Goal: Task Accomplishment & Management: Use online tool/utility

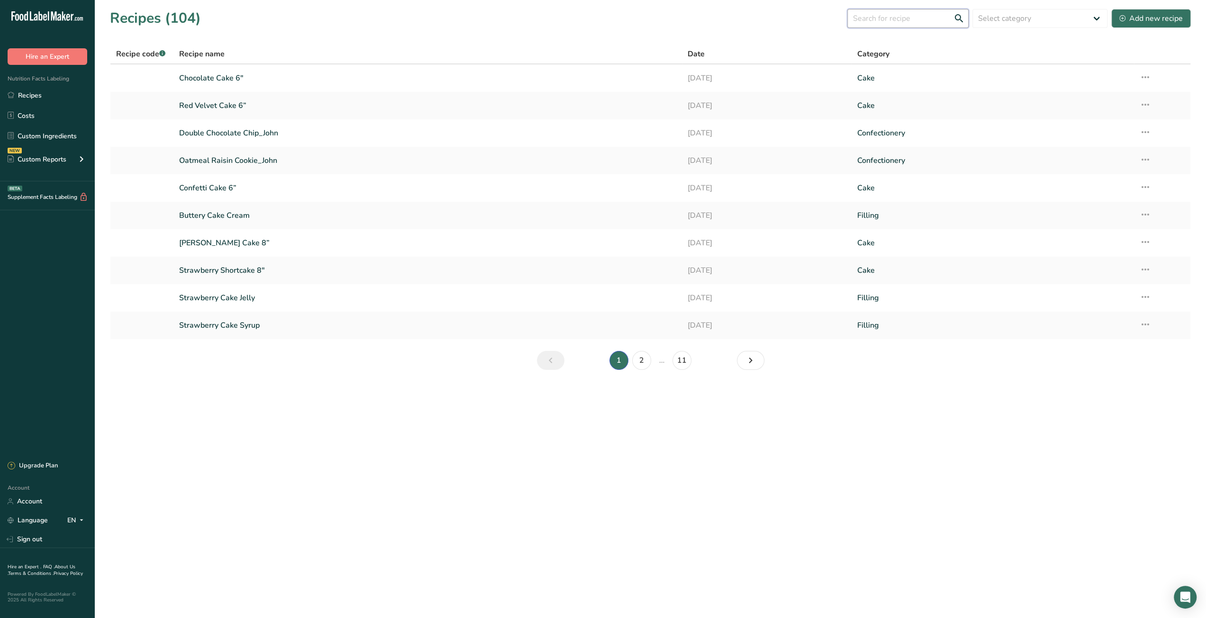
click at [908, 27] on input "text" at bounding box center [907, 18] width 121 height 19
type input "puff pastry"
click at [636, 360] on link "2" at bounding box center [641, 360] width 19 height 19
click at [655, 366] on link "3" at bounding box center [652, 360] width 19 height 19
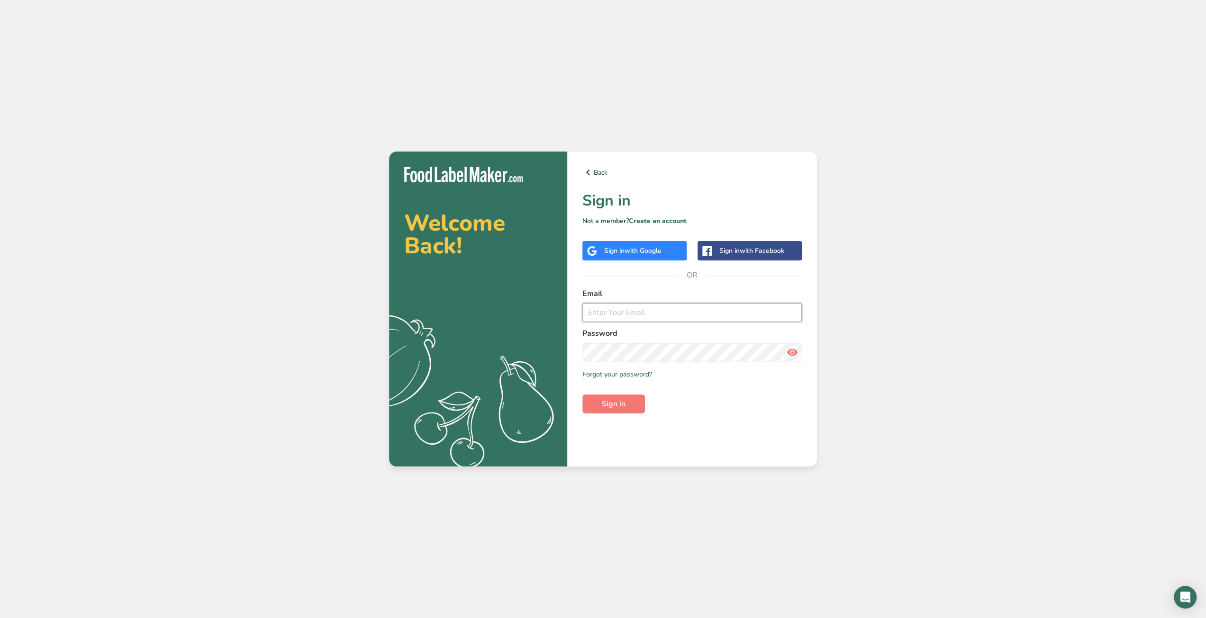
type input "[EMAIL_ADDRESS][DOMAIN_NAME]"
click at [628, 408] on button "Sign in" at bounding box center [613, 404] width 63 height 19
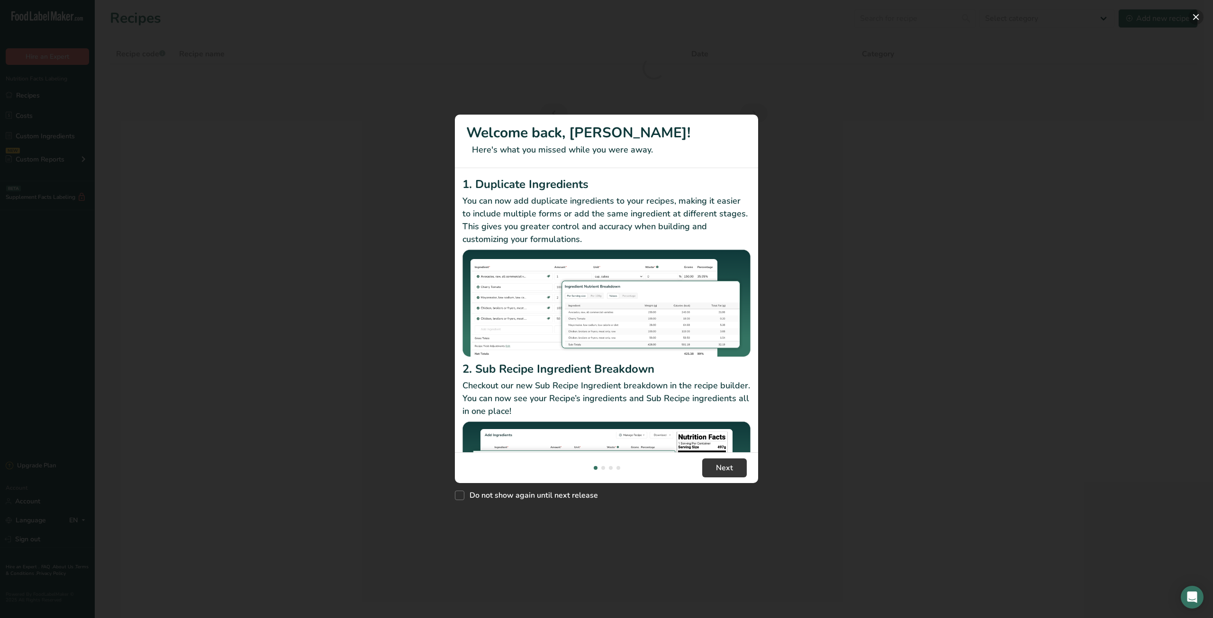
click at [1194, 20] on button "New Features" at bounding box center [1195, 16] width 15 height 15
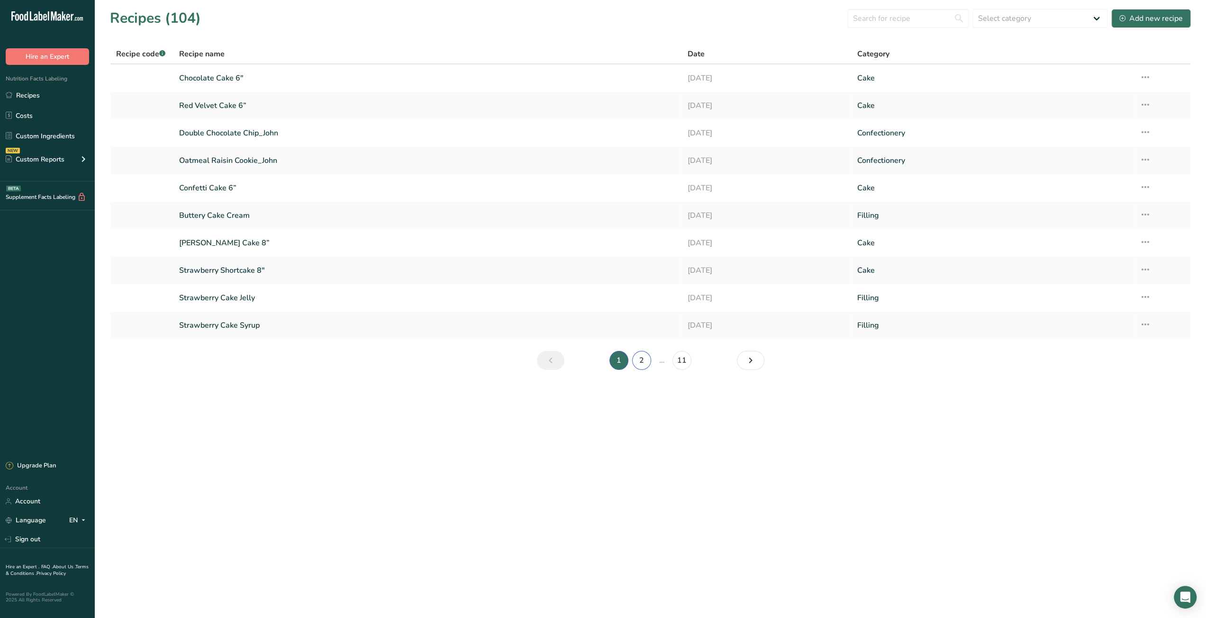
click at [647, 362] on link "2" at bounding box center [641, 360] width 19 height 19
click at [611, 358] on link "1" at bounding box center [607, 360] width 19 height 19
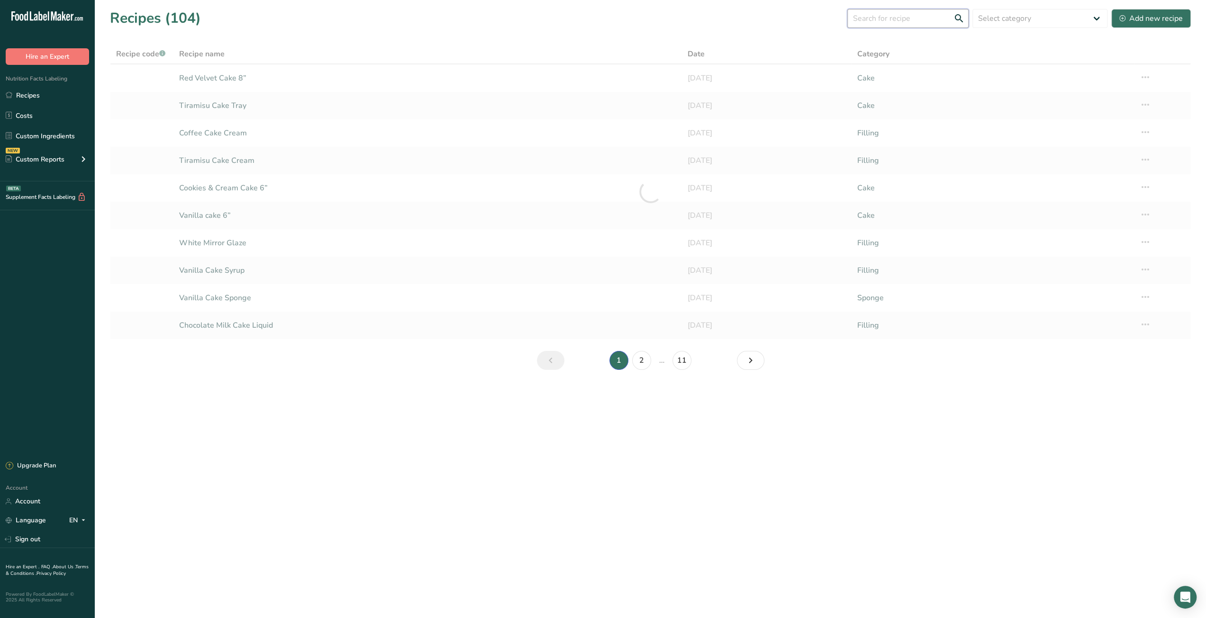
click at [891, 18] on input "text" at bounding box center [907, 18] width 121 height 19
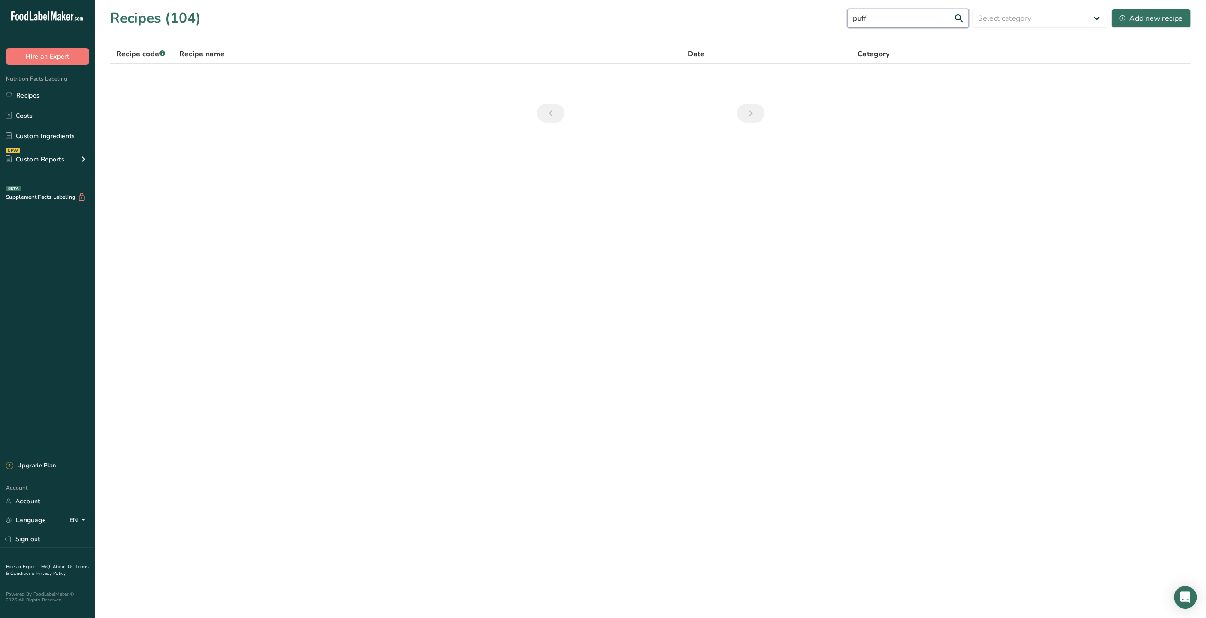
type input "puff"
click at [735, 443] on main "Recipes (104) puff Select category All Baked Goods Beverages Cake Confectionery…" at bounding box center [603, 309] width 1206 height 618
click at [35, 100] on link "Recipes" at bounding box center [47, 95] width 95 height 18
click at [35, 98] on link "Recipes" at bounding box center [47, 95] width 95 height 18
click at [39, 96] on link "Recipes" at bounding box center [47, 95] width 95 height 18
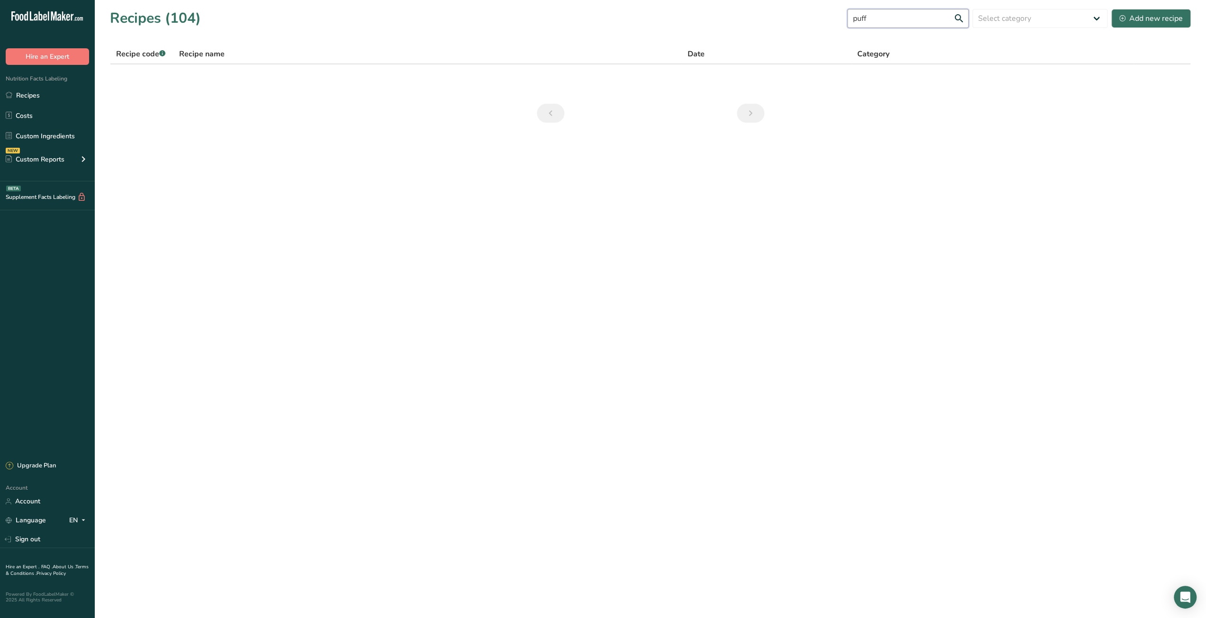
drag, startPoint x: 939, startPoint y: 23, endPoint x: 789, endPoint y: 21, distance: 150.2
click at [789, 21] on div "Recipes (104) puff Select category All Baked Goods Beverages Cake Confectionery…" at bounding box center [650, 18] width 1081 height 21
click at [29, 94] on link "Recipes" at bounding box center [47, 95] width 95 height 18
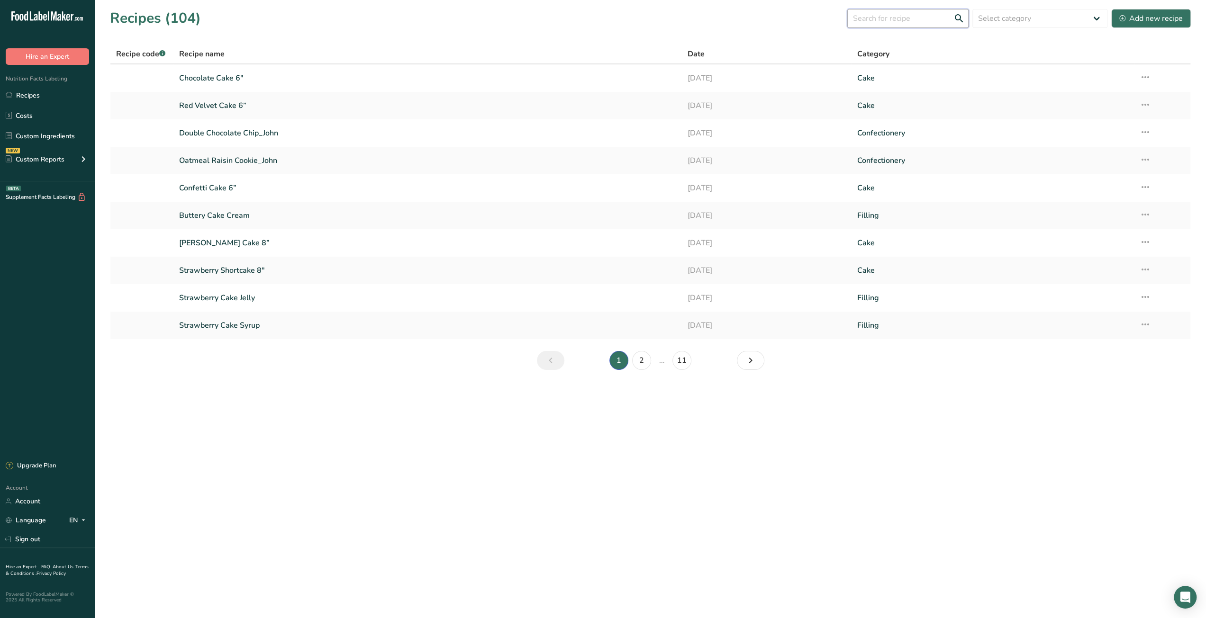
click at [877, 22] on input "text" at bounding box center [907, 18] width 121 height 19
click at [922, 17] on input "text" at bounding box center [907, 18] width 121 height 19
click at [961, 18] on input "puff" at bounding box center [907, 18] width 121 height 19
click at [928, 18] on input "puff" at bounding box center [907, 18] width 121 height 19
click at [921, 21] on input "puff" at bounding box center [907, 18] width 121 height 19
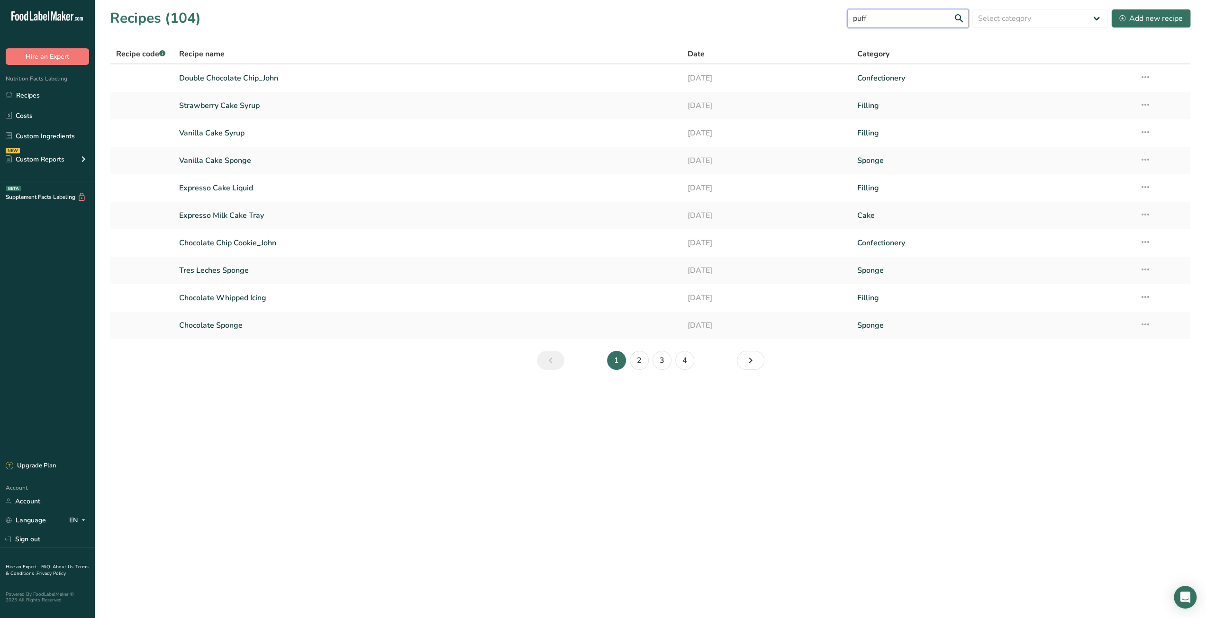
drag, startPoint x: 879, startPoint y: 17, endPoint x: 834, endPoint y: 18, distance: 45.5
click at [834, 18] on div "Recipes (104) puff Select category All Baked Goods Beverages Cake Confectionery…" at bounding box center [650, 18] width 1081 height 21
type input "sheet"
click at [1034, 26] on select "Select category All Baked Goods Beverages Cake Confectionery Cooked Meals, Sala…" at bounding box center [1039, 18] width 135 height 19
select select "1785"
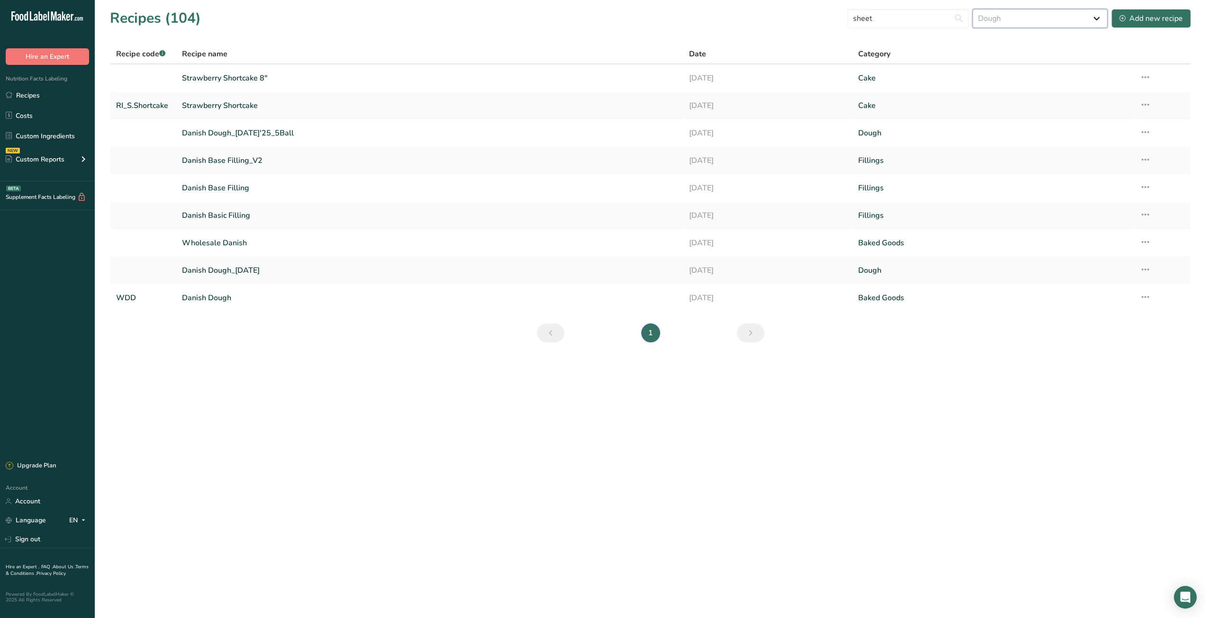
click at [973, 9] on select "Select category All Baked Goods Beverages Cake Confectionery Cooked Meals, Sala…" at bounding box center [1039, 18] width 135 height 19
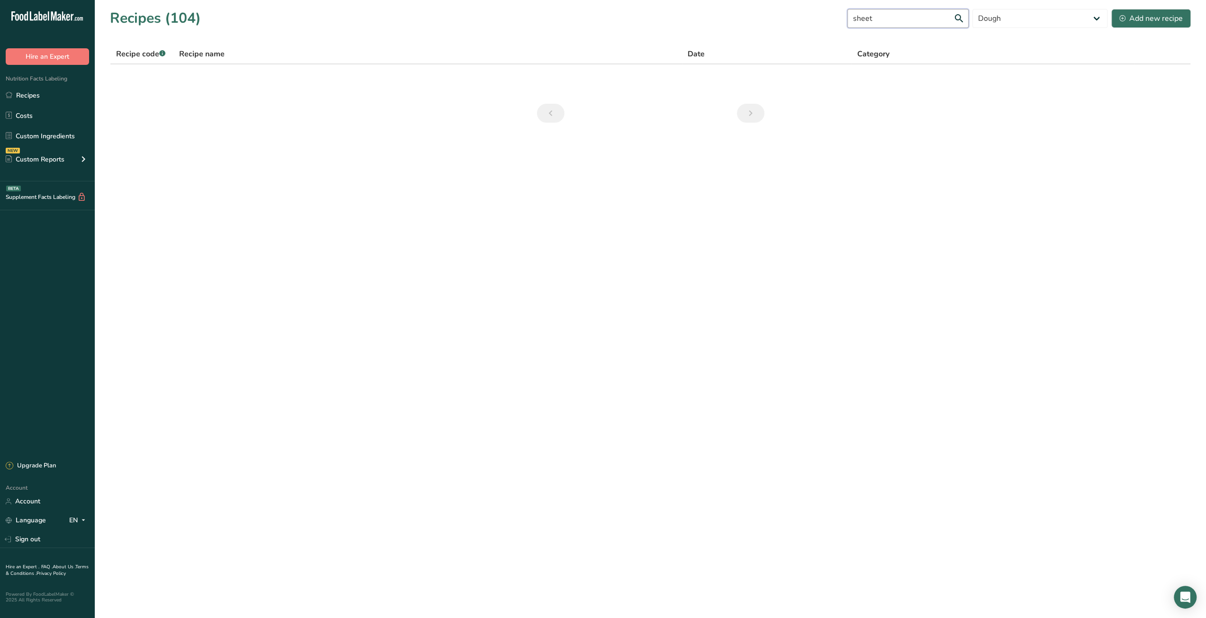
drag, startPoint x: 855, startPoint y: 18, endPoint x: 794, endPoint y: 18, distance: 60.6
click at [794, 18] on div "Recipes (104) sheet All Baked Goods Beverages Cake Confectionery Cooked Meals, …" at bounding box center [650, 18] width 1081 height 21
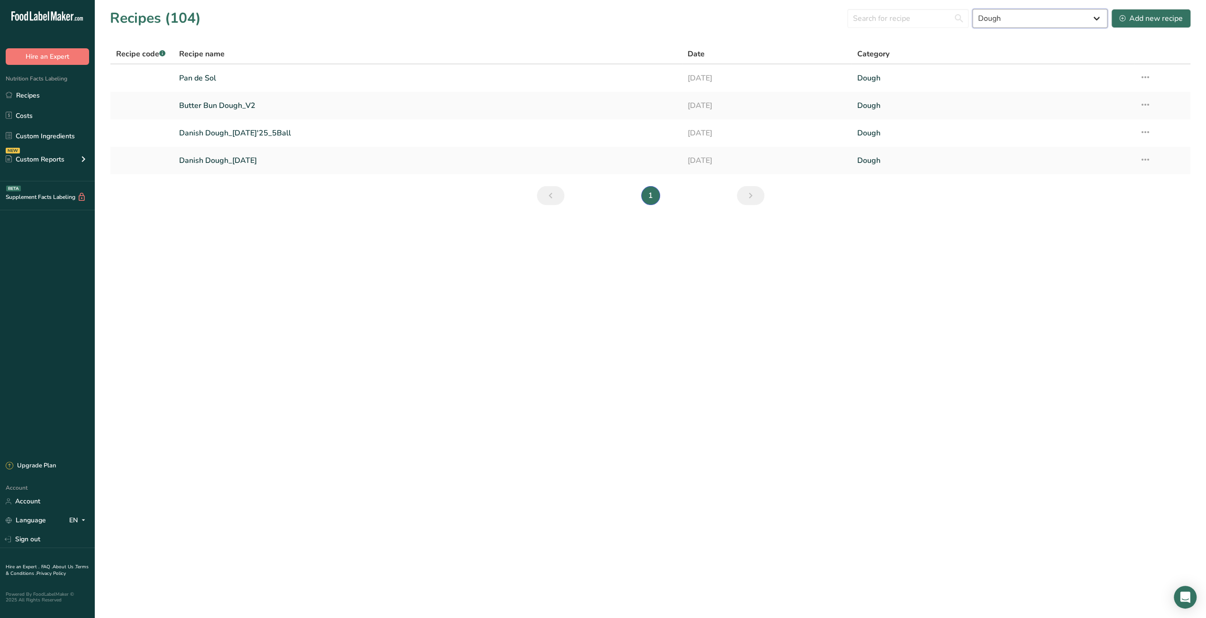
click at [1034, 20] on select "All Baked Goods Beverages Cake Confectionery Cooked Meals, Salads, & Sauces Dai…" at bounding box center [1039, 18] width 135 height 19
select select
click at [973, 9] on select "All Baked Goods Beverages Cake Confectionery Cooked Meals, Salads, & Sauces Dai…" at bounding box center [1039, 18] width 135 height 19
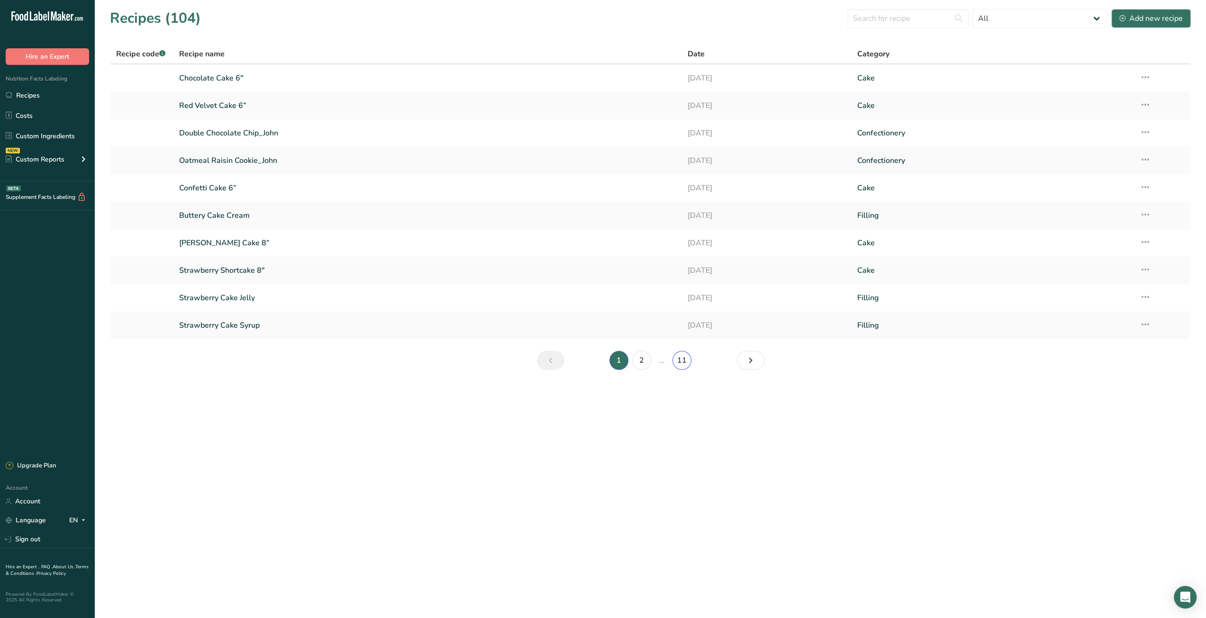
click at [685, 362] on link "11" at bounding box center [681, 360] width 19 height 19
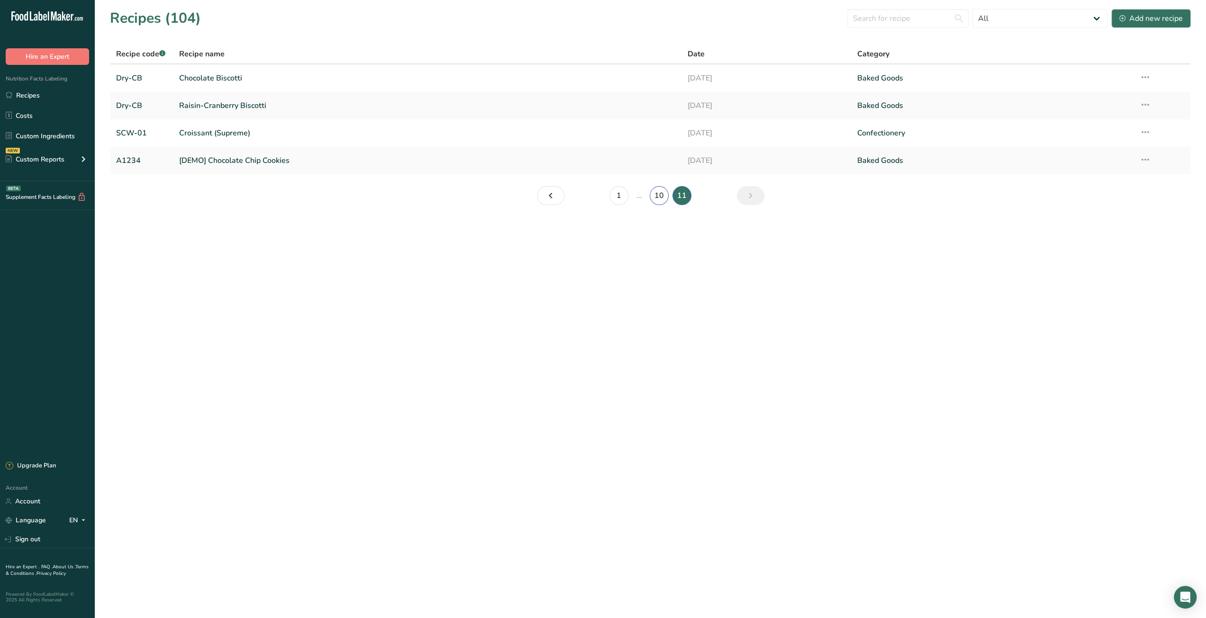
click at [660, 201] on link "10" at bounding box center [659, 195] width 19 height 19
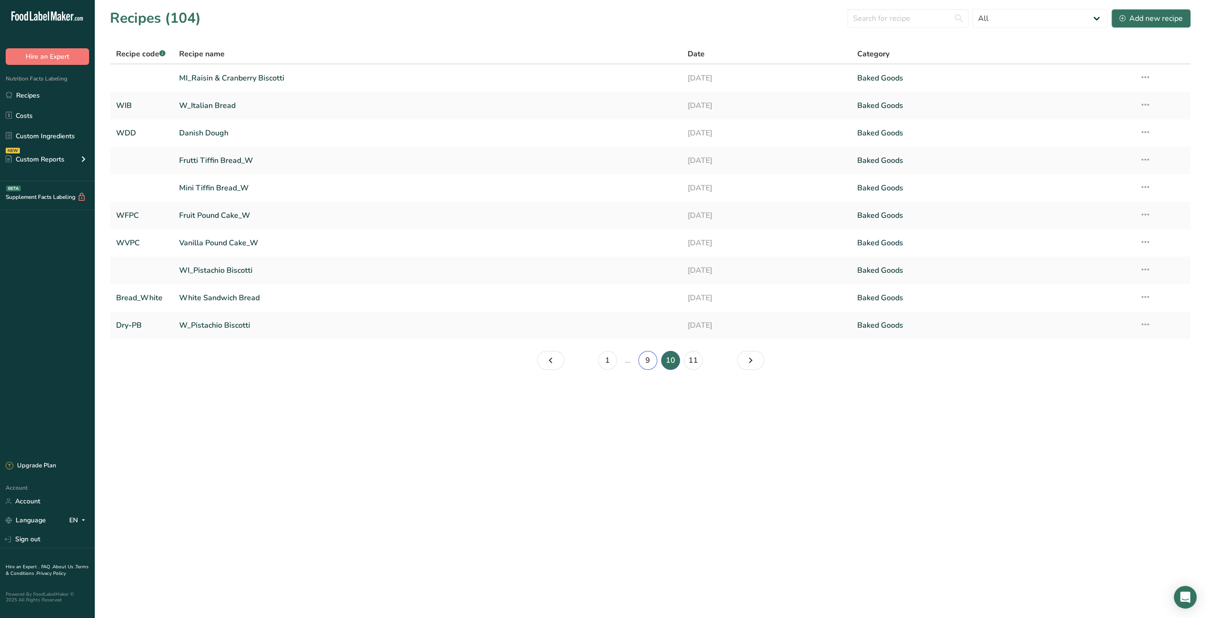
click at [647, 362] on link "9" at bounding box center [647, 360] width 19 height 19
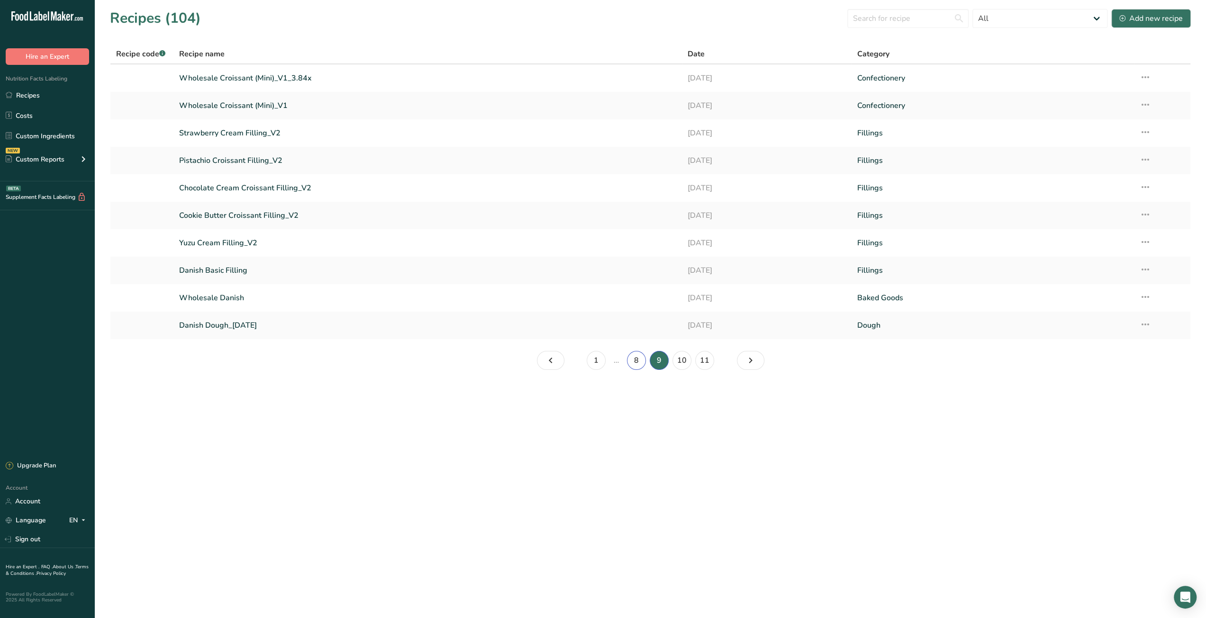
click at [634, 362] on link "8" at bounding box center [636, 360] width 19 height 19
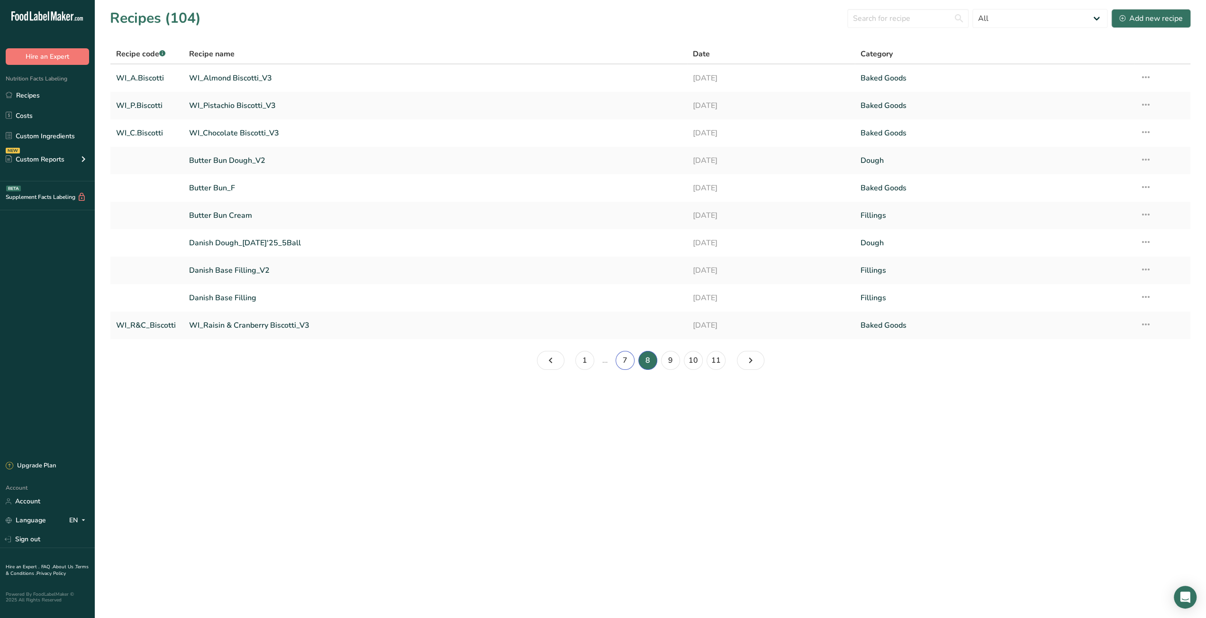
click at [631, 359] on link "7" at bounding box center [624, 360] width 19 height 19
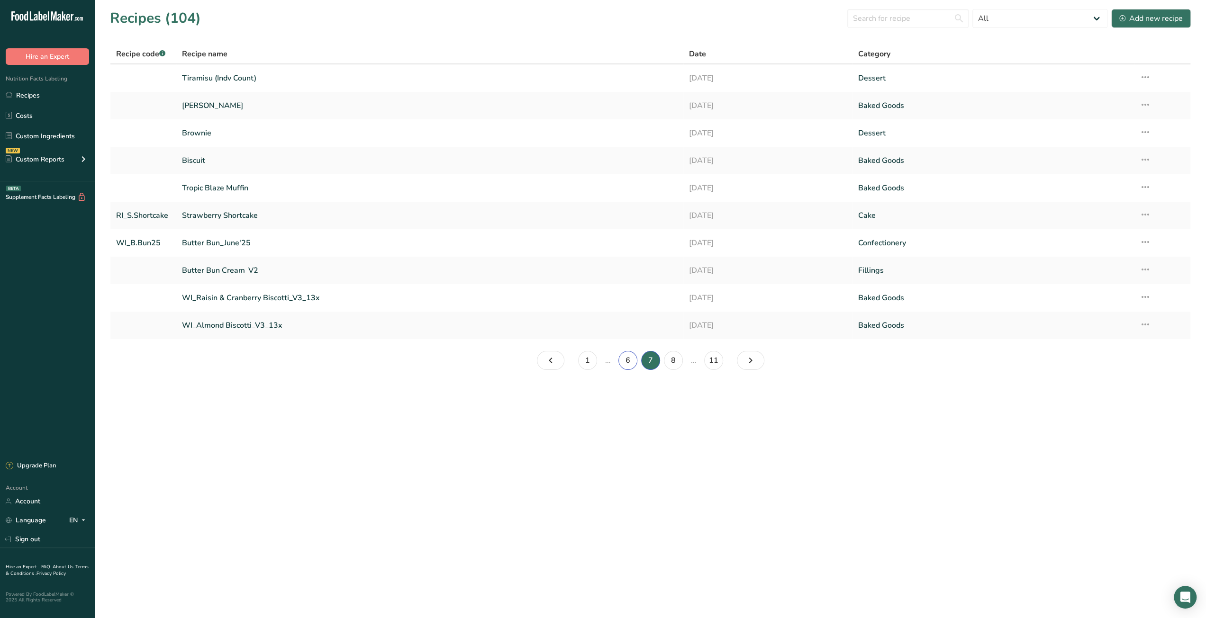
click at [630, 363] on link "6" at bounding box center [627, 360] width 19 height 19
click at [635, 362] on link "5" at bounding box center [627, 360] width 19 height 19
click at [630, 361] on link "4" at bounding box center [627, 360] width 19 height 19
click at [913, 18] on input "text" at bounding box center [907, 18] width 121 height 19
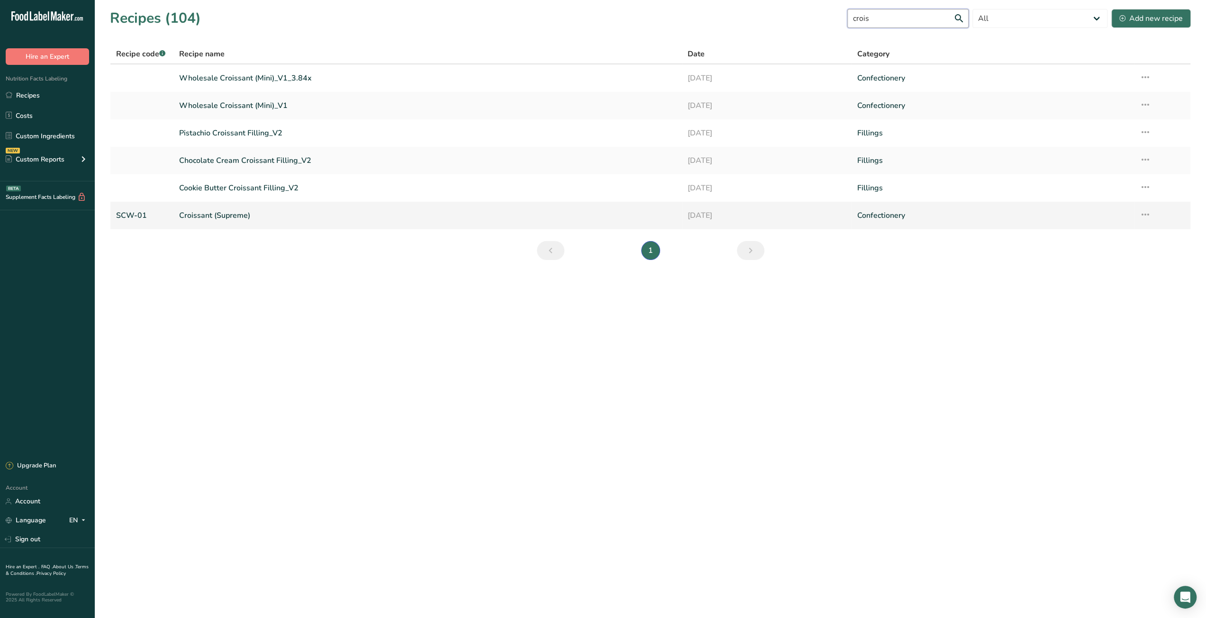
type input "crois"
click at [236, 217] on link "Croissant (Supreme)" at bounding box center [427, 216] width 497 height 20
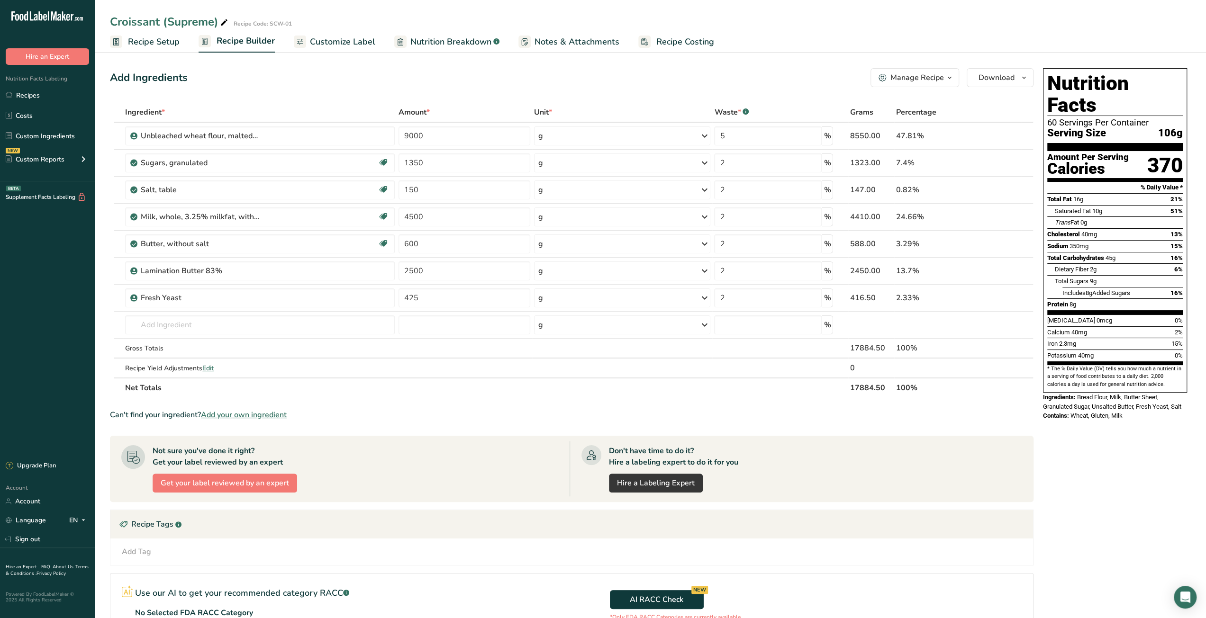
click at [157, 46] on span "Recipe Setup" at bounding box center [154, 42] width 52 height 13
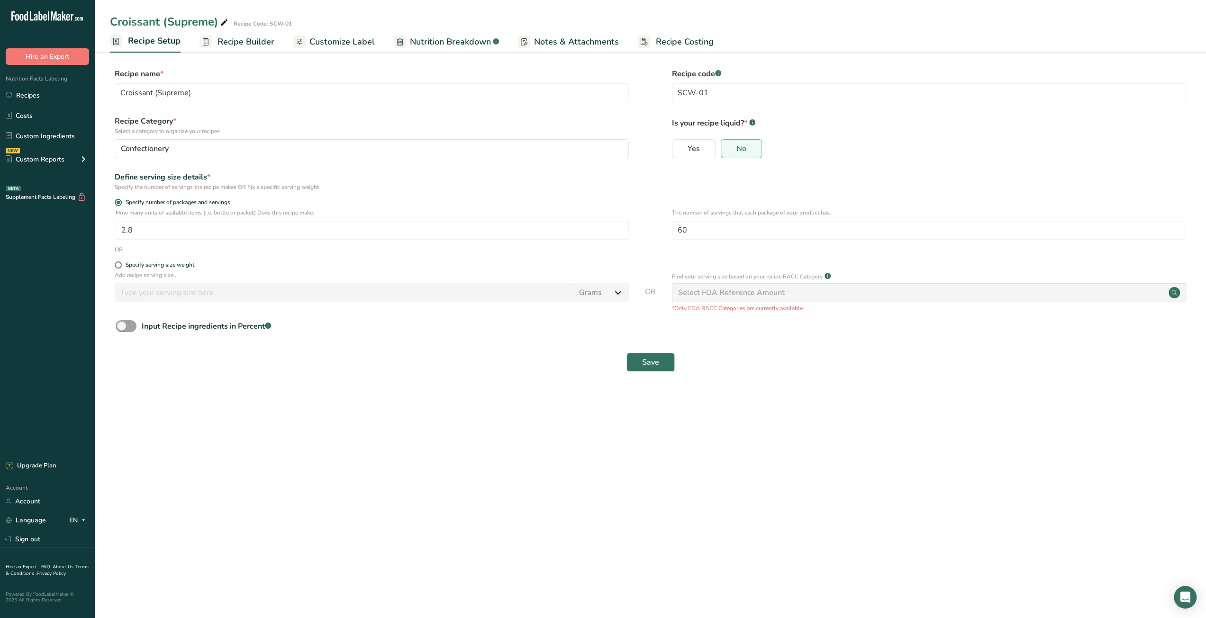
click at [236, 45] on span "Recipe Builder" at bounding box center [245, 42] width 57 height 13
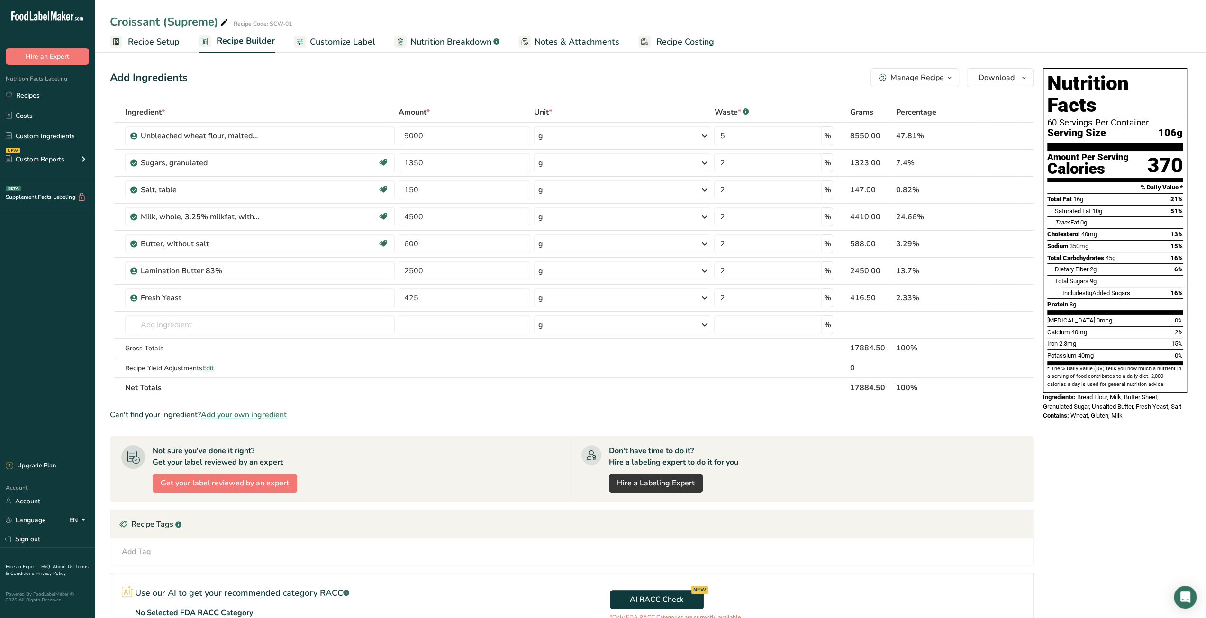
click at [678, 41] on span "Recipe Costing" at bounding box center [685, 42] width 58 height 13
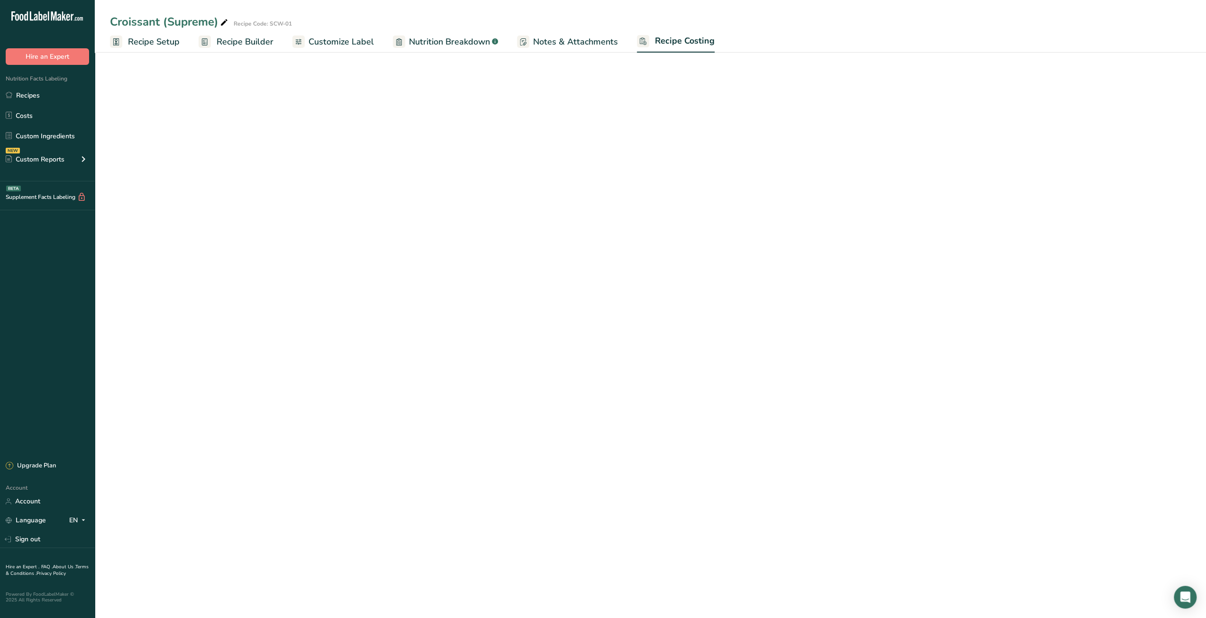
select select "12"
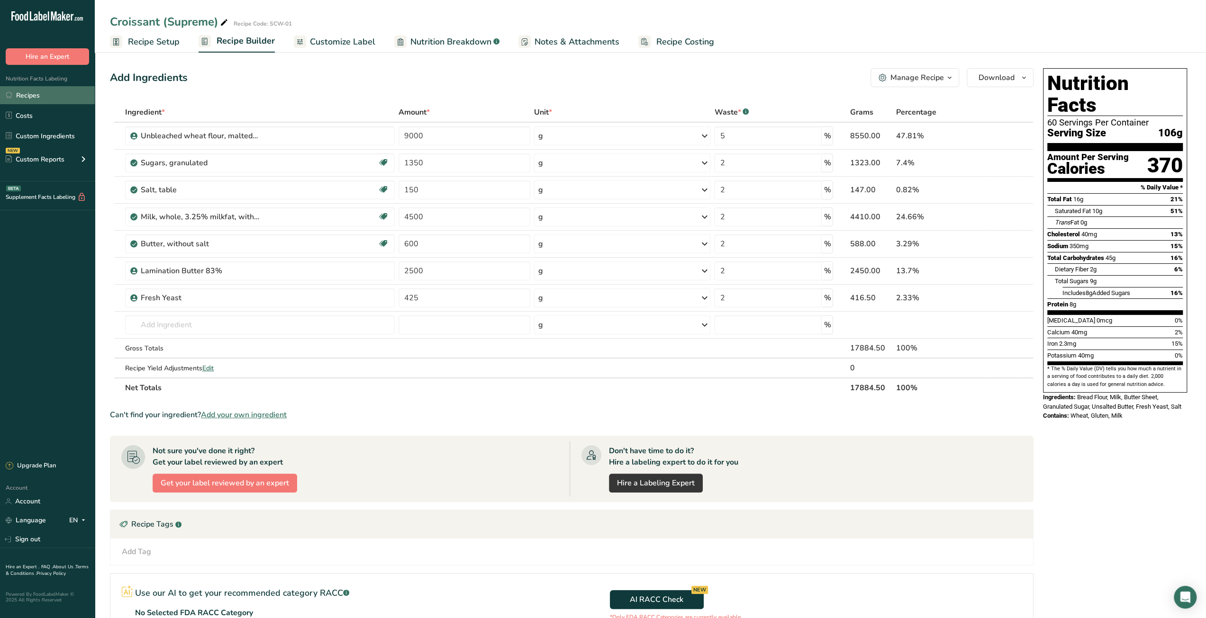
click at [56, 96] on link "Recipes" at bounding box center [47, 95] width 95 height 18
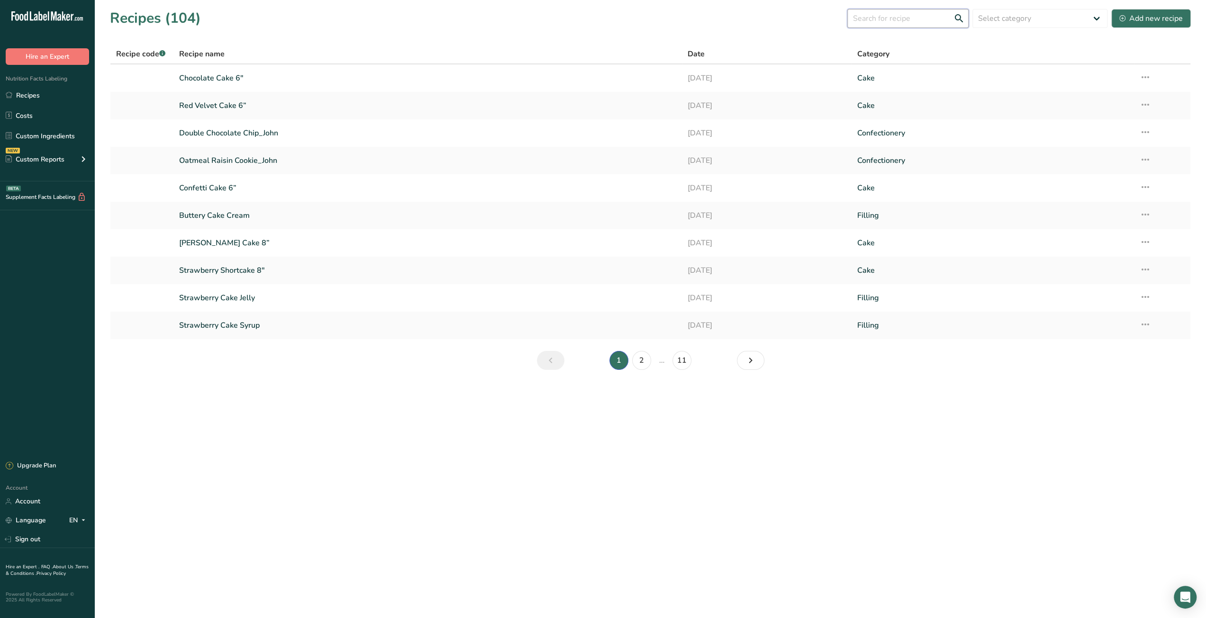
click at [905, 22] on input "text" at bounding box center [907, 18] width 121 height 19
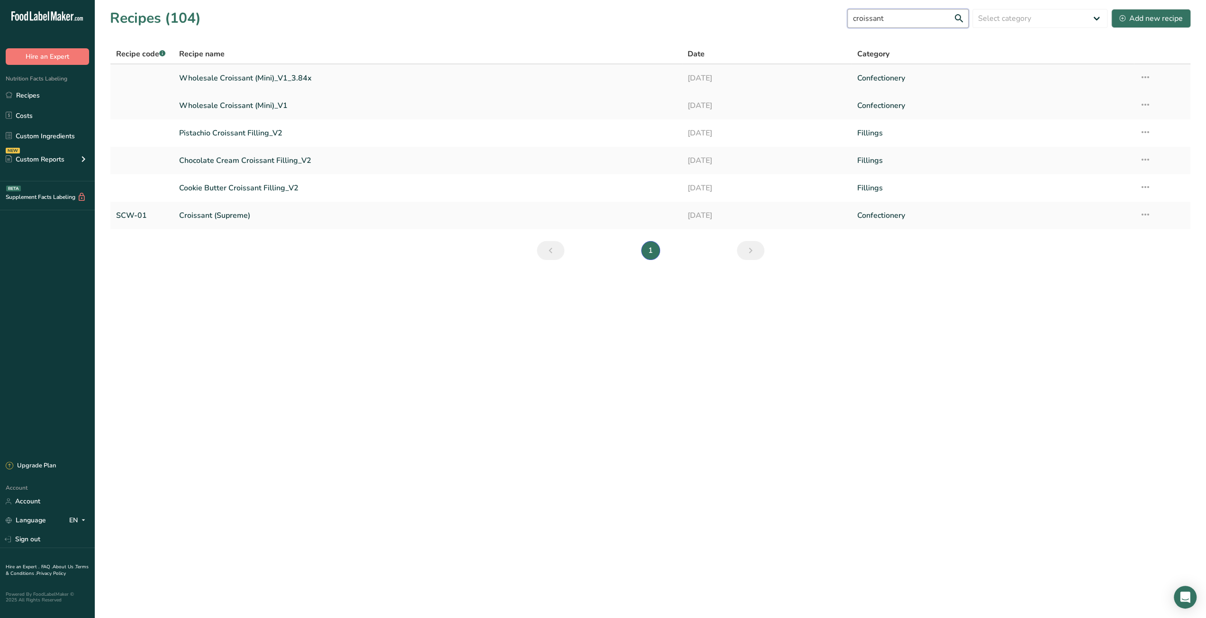
type input "croissant"
click at [265, 76] on link "Wholesale Croissant (Mini)_V1_3.84x" at bounding box center [427, 78] width 497 height 20
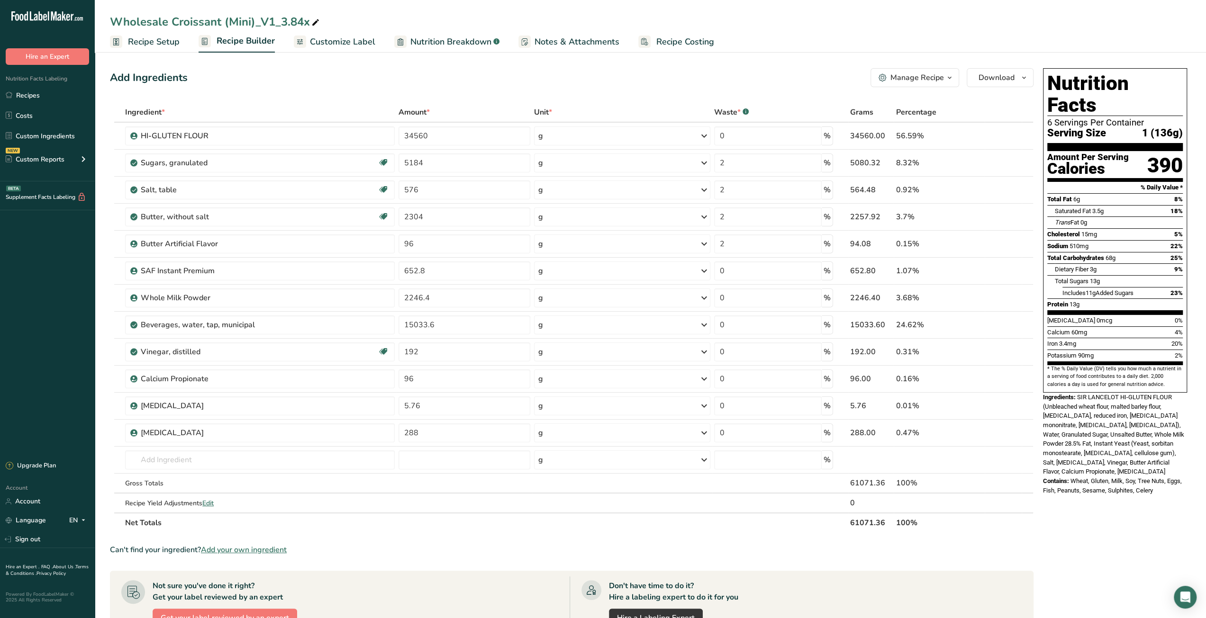
click at [153, 45] on span "Recipe Setup" at bounding box center [154, 42] width 52 height 13
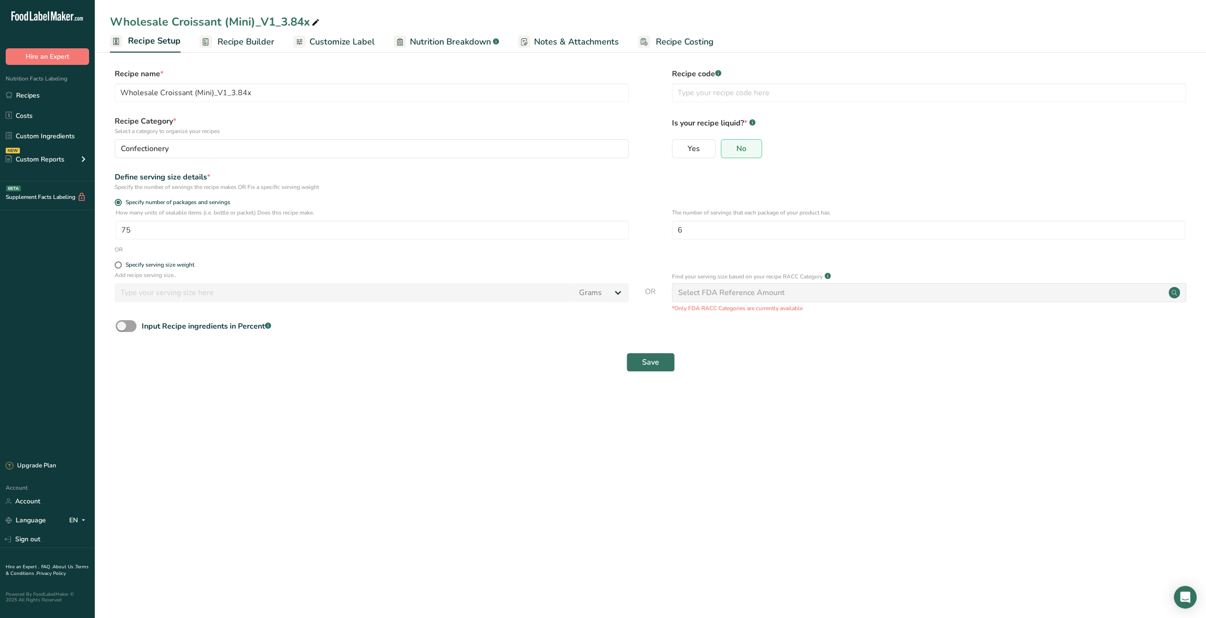
click at [678, 45] on span "Recipe Costing" at bounding box center [685, 42] width 58 height 13
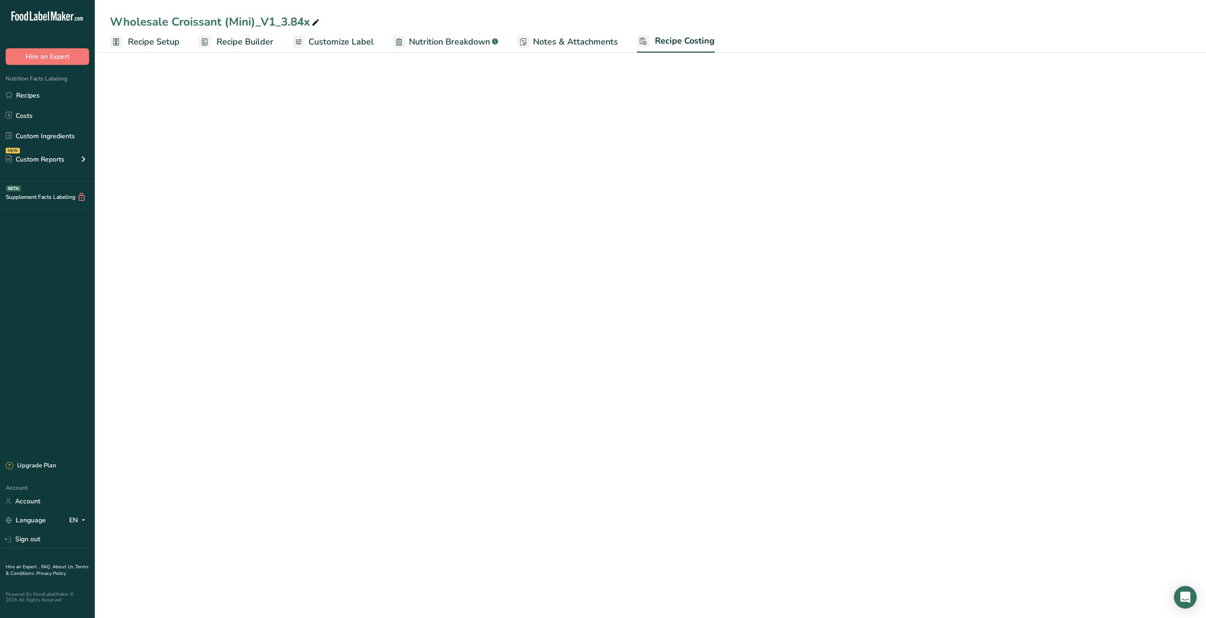
select select "12"
select select "5"
select select "12"
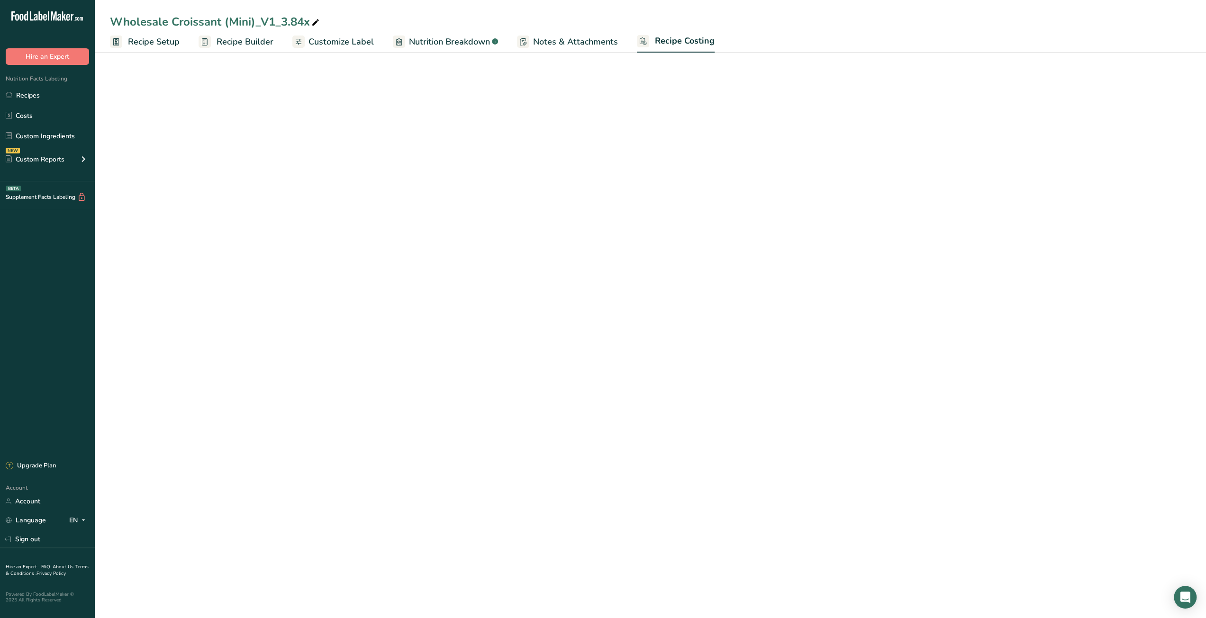
select select "12"
